Goal: Task Accomplishment & Management: Manage account settings

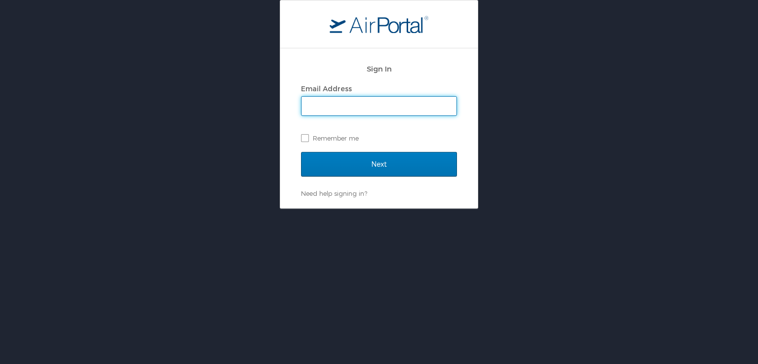
type input "[EMAIL_ADDRESS][DOMAIN_NAME]"
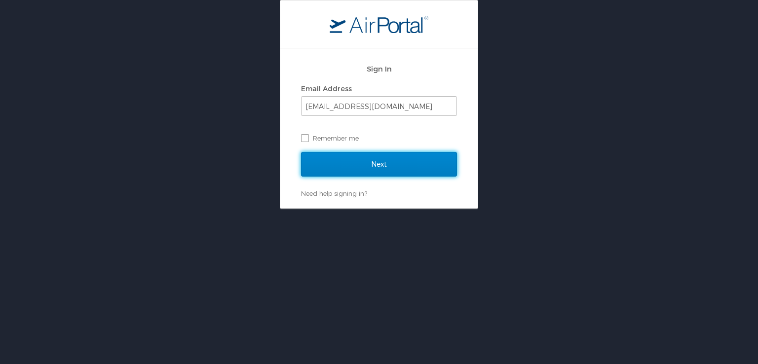
click at [377, 165] on input "Next" at bounding box center [379, 164] width 156 height 25
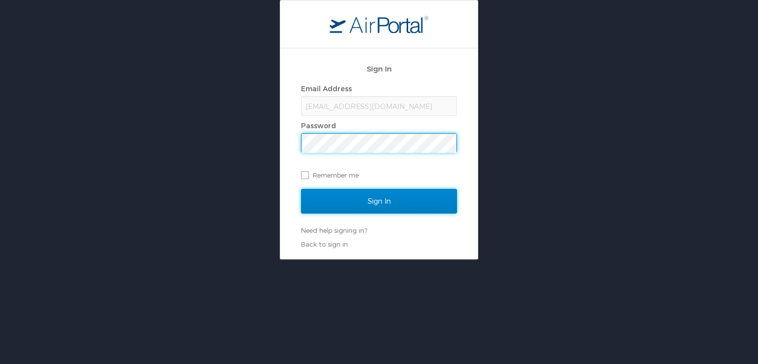
click at [384, 205] on input "Sign In" at bounding box center [379, 201] width 156 height 25
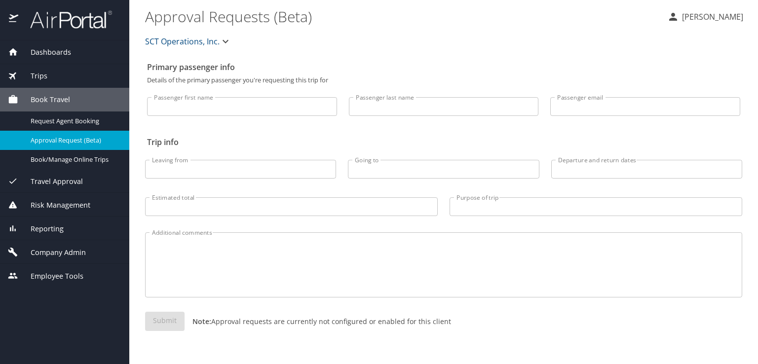
click at [693, 15] on p "Amy Stichnoth" at bounding box center [711, 17] width 64 height 12
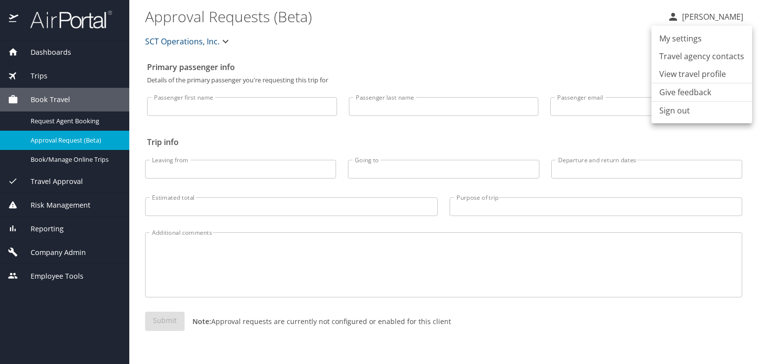
click at [57, 162] on div at bounding box center [379, 182] width 758 height 364
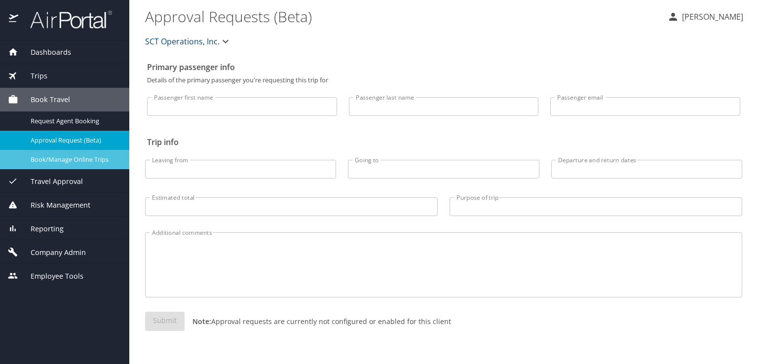
click at [58, 158] on span "Book/Manage Online Trips" at bounding box center [74, 159] width 87 height 9
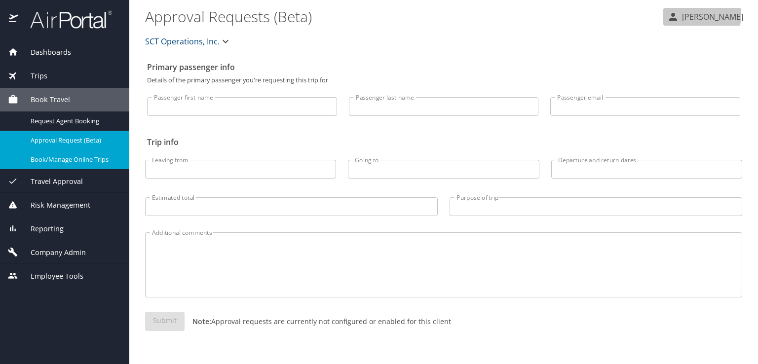
click at [705, 15] on p "Amy Stichnoth" at bounding box center [711, 17] width 64 height 12
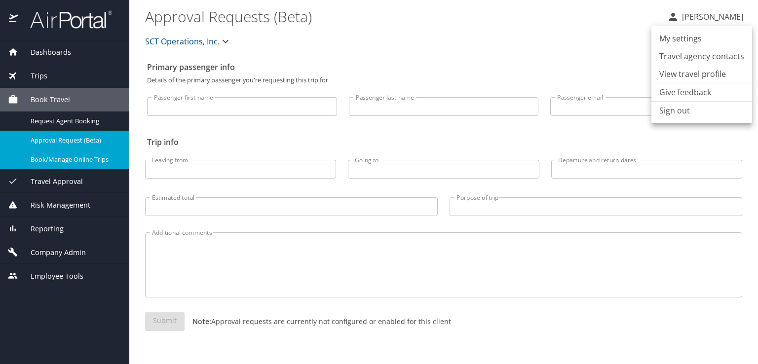
click at [680, 112] on li "Sign out" at bounding box center [702, 111] width 101 height 18
